Goal: Task Accomplishment & Management: Complete application form

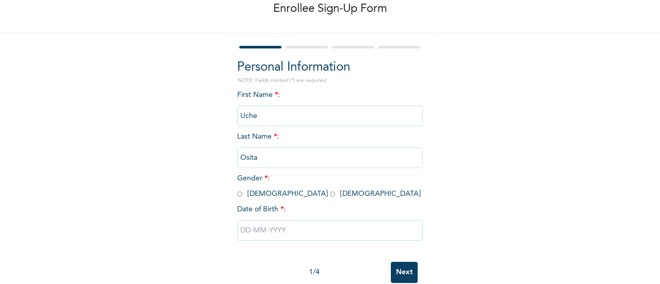
scroll to position [57, 0]
click at [268, 118] on input "Uche" at bounding box center [330, 115] width 186 height 21
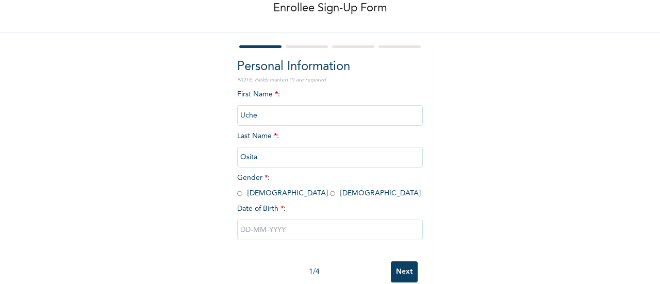
click at [268, 118] on input "Uche" at bounding box center [330, 115] width 186 height 21
click at [237, 194] on input "radio" at bounding box center [239, 194] width 5 height 10
radio input "true"
click at [227, 160] on div "Personal Information NOTE: Fields marked (*) are required First Name * : [PERSO…" at bounding box center [330, 165] width 206 height 265
click at [260, 116] on input "Uche" at bounding box center [330, 115] width 186 height 21
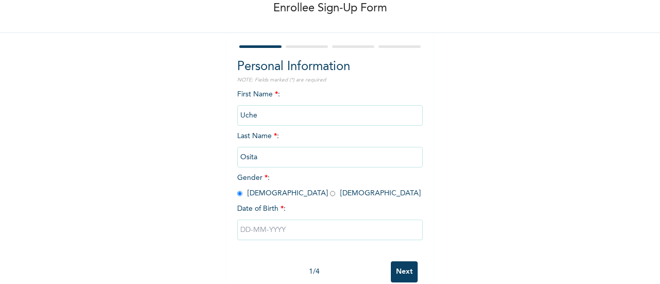
click at [274, 158] on input "Osita" at bounding box center [330, 157] width 186 height 21
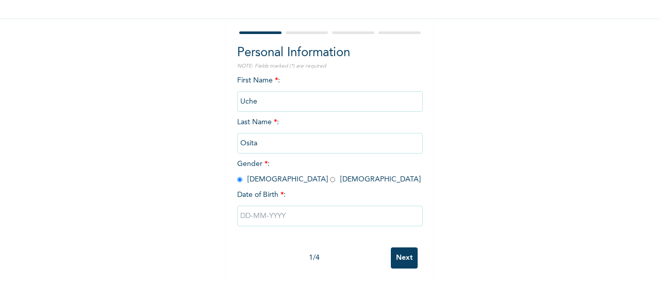
click at [247, 212] on input "text" at bounding box center [330, 216] width 186 height 21
select select "9"
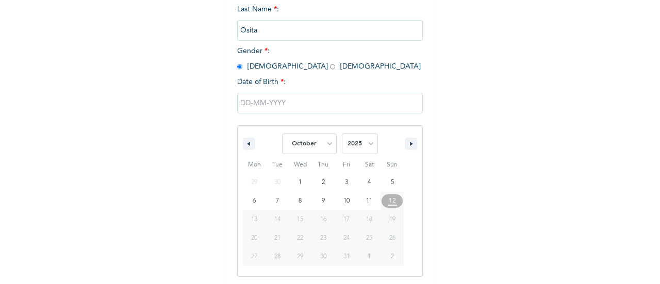
scroll to position [185, 0]
click at [241, 104] on input "text" at bounding box center [330, 101] width 186 height 21
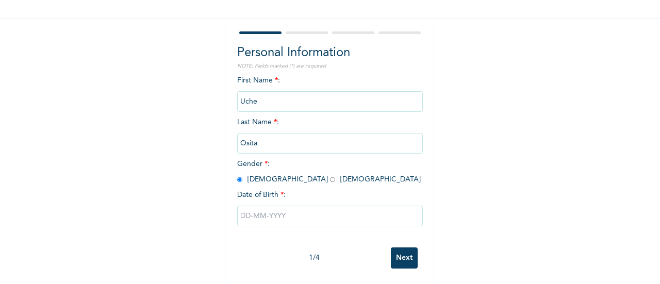
click at [245, 206] on input "text" at bounding box center [330, 216] width 186 height 21
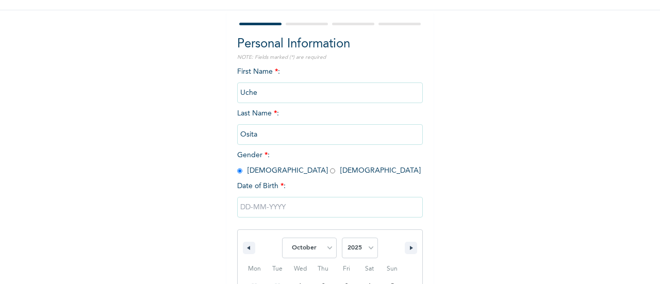
scroll to position [185, 0]
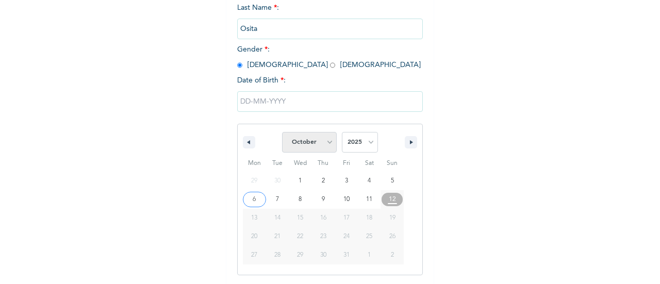
click at [323, 146] on select "January February March April May June July August September October November De…" at bounding box center [309, 142] width 55 height 21
select select "1"
click at [282, 133] on select "January February March April May June July August September October November De…" at bounding box center [309, 142] width 55 height 21
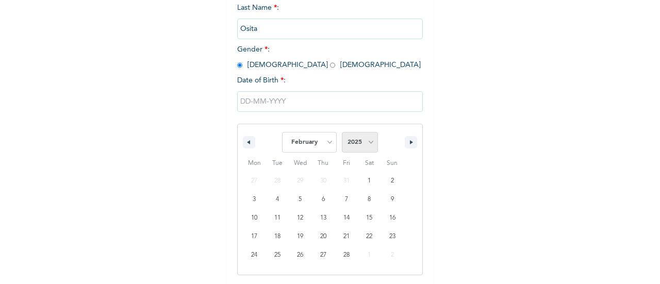
click at [361, 147] on select "2025 2024 2023 2022 2021 2020 2019 2018 2017 2016 2015 2014 2013 2012 2011 2010…" at bounding box center [360, 142] width 36 height 21
select select "1996"
click at [342, 133] on select "2025 2024 2023 2022 2021 2020 2019 2018 2017 2016 2015 2014 2013 2012 2011 2010…" at bounding box center [360, 142] width 36 height 21
type input "[DATE]"
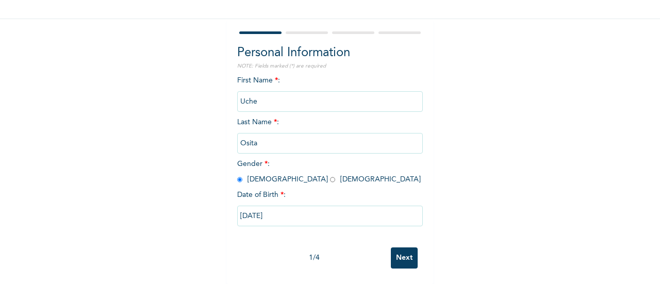
scroll to position [79, 0]
click at [392, 251] on input "Next" at bounding box center [404, 257] width 27 height 21
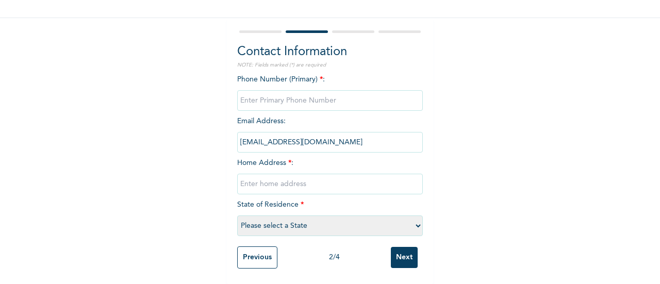
click at [338, 90] on input "phone" at bounding box center [330, 100] width 186 height 21
type input "08036470810"
click at [304, 135] on input "[EMAIL_ADDRESS][DOMAIN_NAME]" at bounding box center [330, 142] width 186 height 21
click at [299, 178] on input "text" at bounding box center [330, 184] width 186 height 21
type input "[STREET_ADDRESS] Ikoyi"
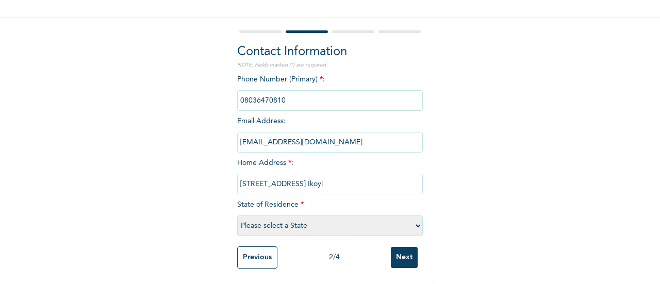
click at [309, 222] on select "Please select a State [PERSON_NAME] (FCT) [PERSON_NAME] Ibom [GEOGRAPHIC_DATA] …" at bounding box center [330, 225] width 186 height 21
select select "25"
click at [237, 215] on select "Please select a State [PERSON_NAME] (FCT) [PERSON_NAME] Ibom [GEOGRAPHIC_DATA] …" at bounding box center [330, 225] width 186 height 21
click at [392, 253] on input "Next" at bounding box center [404, 257] width 27 height 21
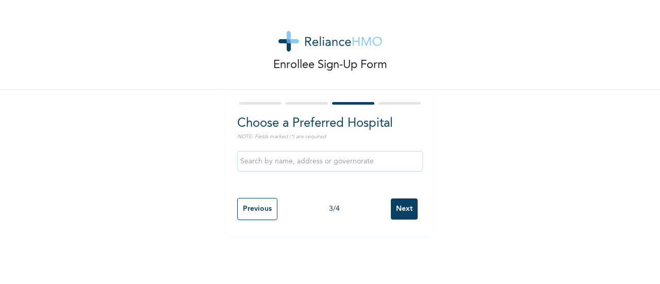
scroll to position [0, 0]
click at [315, 161] on input "text" at bounding box center [330, 161] width 186 height 21
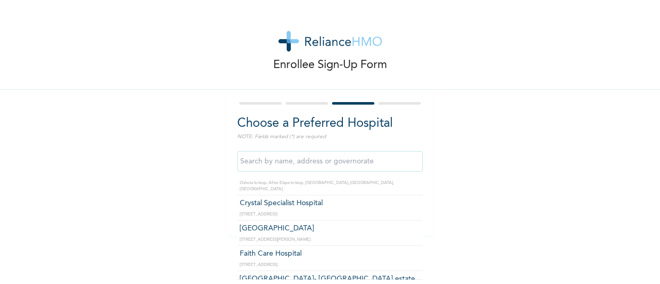
scroll to position [386, 0]
type input "[GEOGRAPHIC_DATA]"
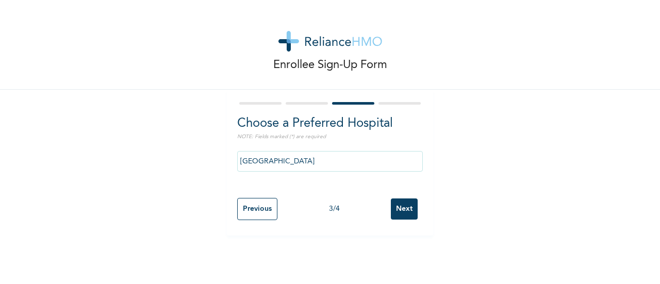
click at [399, 215] on input "Next" at bounding box center [404, 208] width 27 height 21
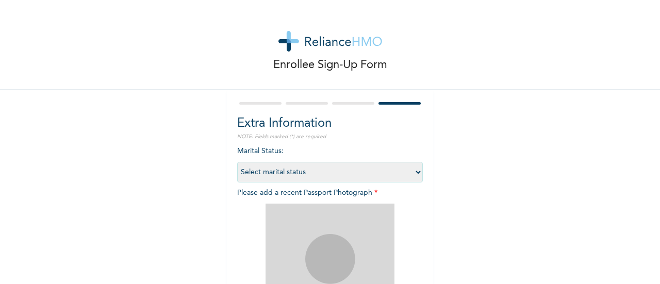
click at [403, 180] on select "Select marital status [DEMOGRAPHIC_DATA] Married [DEMOGRAPHIC_DATA] Widow/[DEMO…" at bounding box center [330, 172] width 186 height 21
select select "1"
click at [237, 162] on select "Select marital status [DEMOGRAPHIC_DATA] Married [DEMOGRAPHIC_DATA] Widow/[DEMO…" at bounding box center [330, 172] width 186 height 21
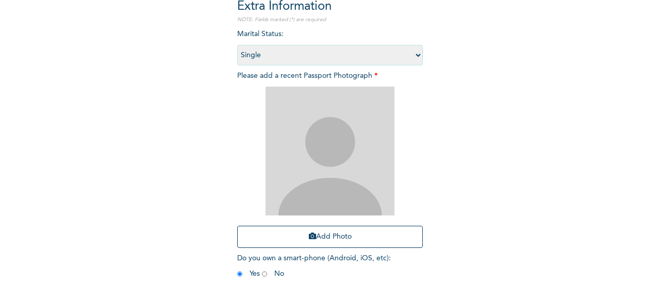
scroll to position [118, 0]
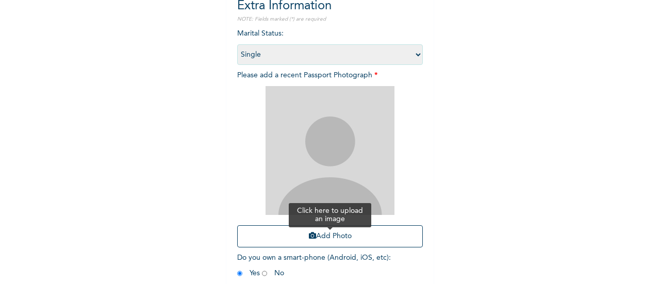
click at [332, 239] on button "Add Photo" at bounding box center [330, 236] width 186 height 22
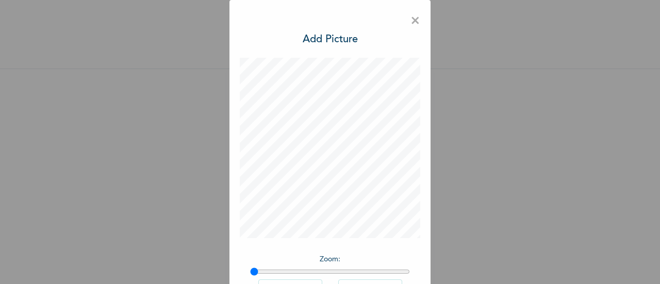
scroll to position [29, 0]
type input "1"
drag, startPoint x: 249, startPoint y: 273, endPoint x: 242, endPoint y: 274, distance: 7.2
click at [250, 274] on input "range" at bounding box center [330, 272] width 160 height 8
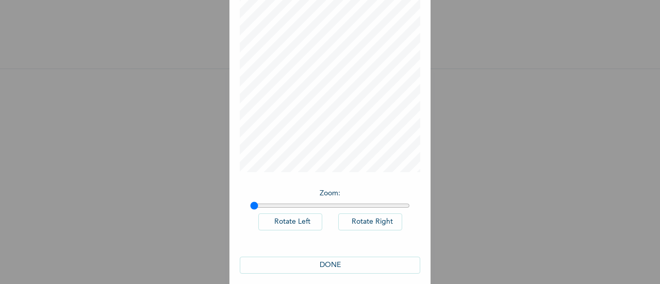
scroll to position [75, 0]
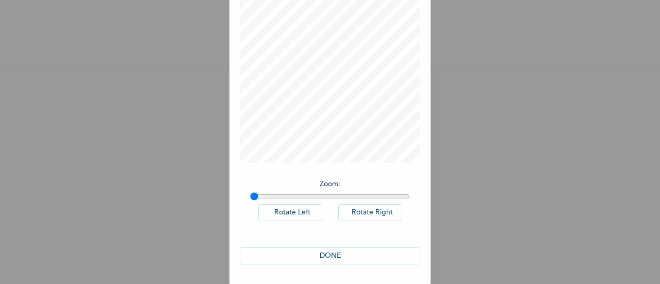
click at [319, 258] on button "DONE" at bounding box center [330, 255] width 180 height 17
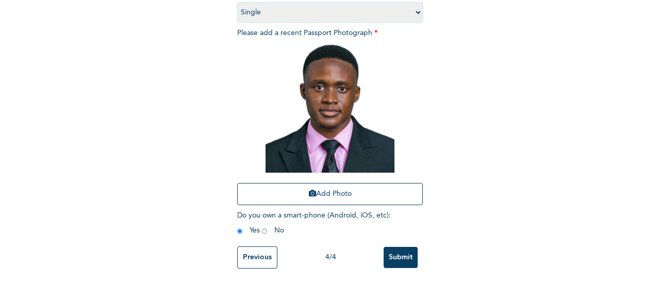
scroll to position [168, 0]
click at [399, 250] on input "Submit" at bounding box center [401, 257] width 34 height 21
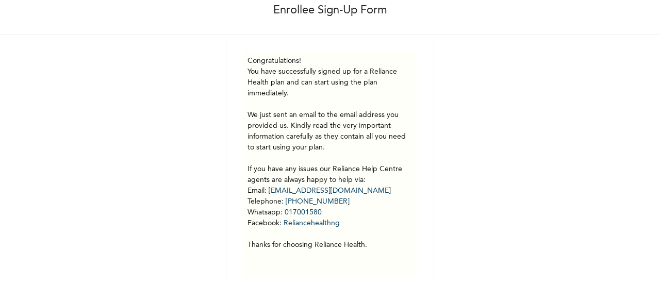
scroll to position [0, 0]
